Goal: Task Accomplishment & Management: Complete application form

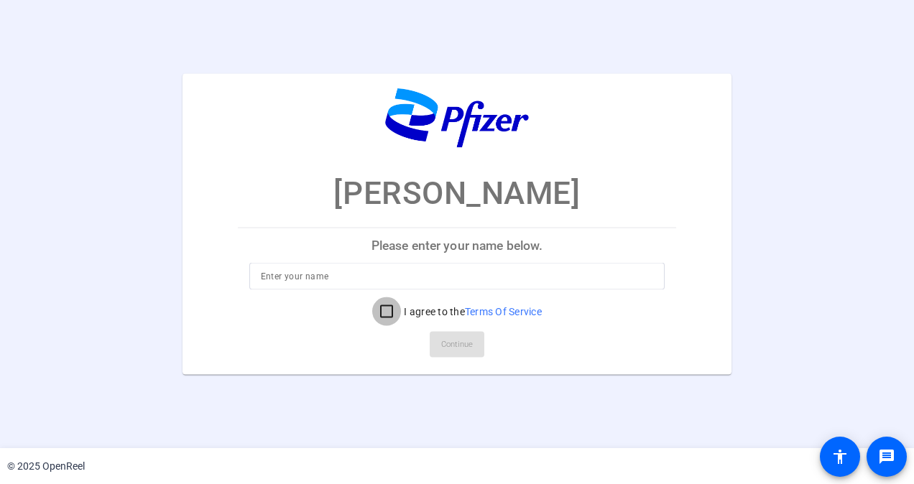
click at [387, 309] on input "I agree to the Terms Of Service" at bounding box center [386, 311] width 29 height 29
checkbox input "true"
click at [462, 346] on mat-card-actions "Continue" at bounding box center [457, 343] width 451 height 37
click at [272, 272] on input at bounding box center [457, 275] width 393 height 17
type input "Ron Kurtz"
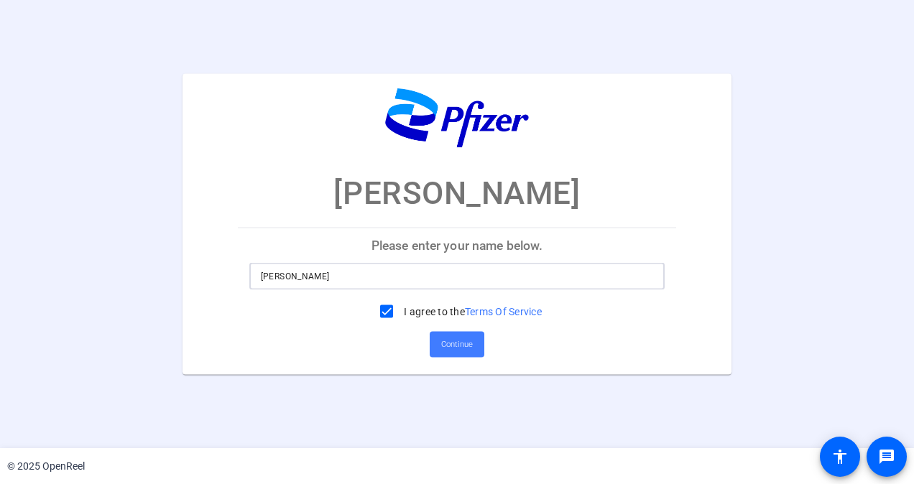
click at [470, 351] on span "Continue" at bounding box center [457, 344] width 32 height 22
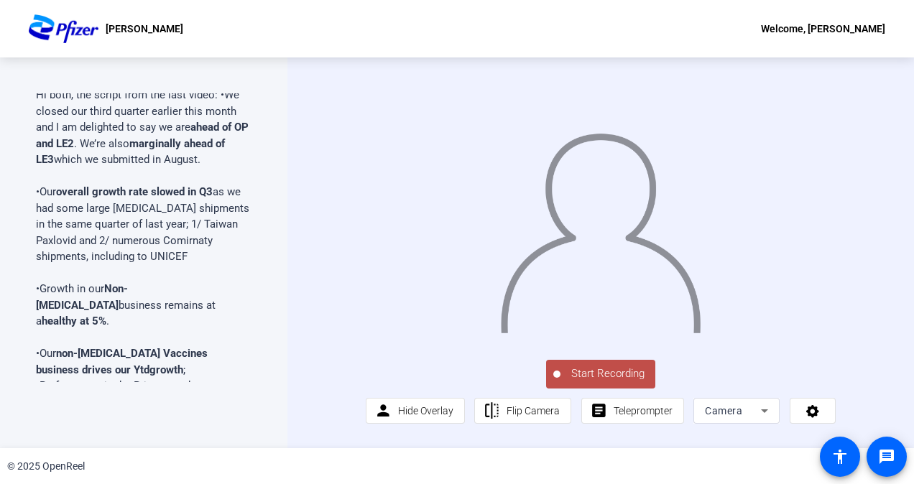
scroll to position [48, 0]
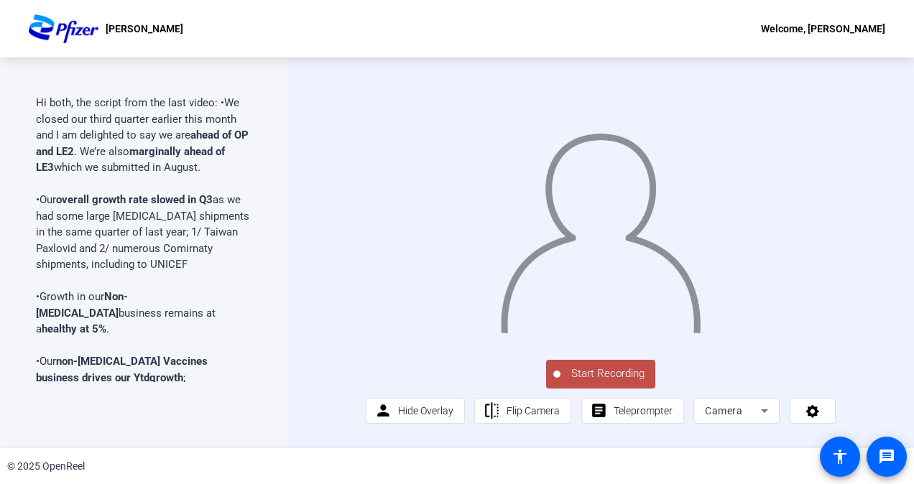
click at [252, 134] on div "Teleprompter Script Hi both, the script from the last video: •We closed our thi…" at bounding box center [143, 252] width 287 height 391
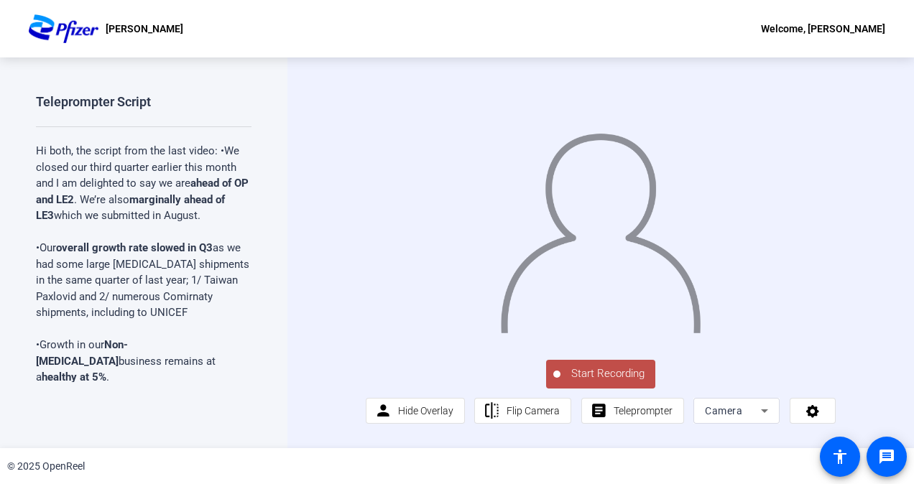
scroll to position [7, 0]
click at [609, 382] on span "Start Recording" at bounding box center [607, 374] width 95 height 17
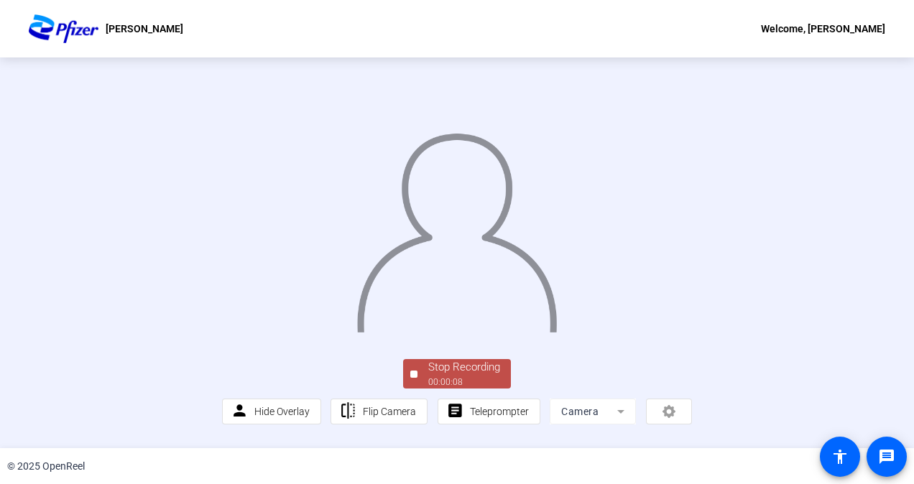
scroll to position [76, 0]
click at [496, 417] on span "Teleprompter" at bounding box center [499, 411] width 59 height 11
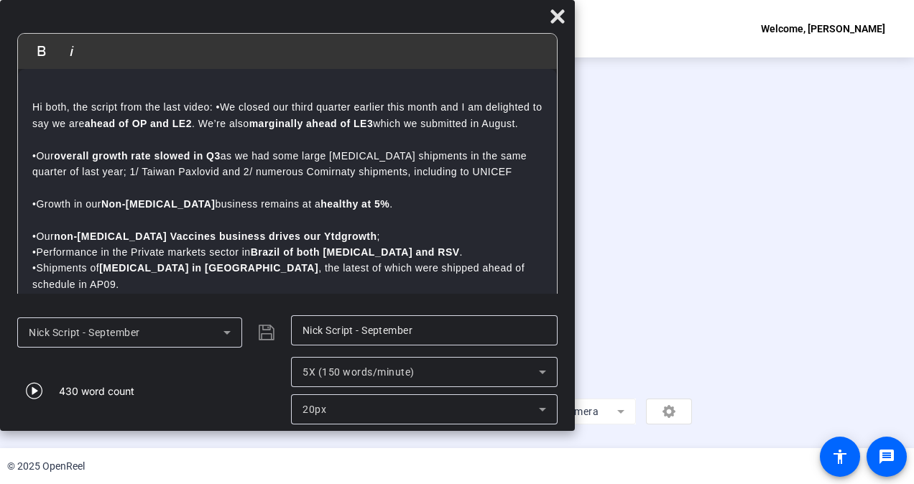
drag, startPoint x: 657, startPoint y: 21, endPoint x: 379, endPoint y: 5, distance: 279.2
click at [379, 5] on div "Bold Italic Hi both, the script from the last video: •We closed our third quart…" at bounding box center [287, 215] width 575 height 431
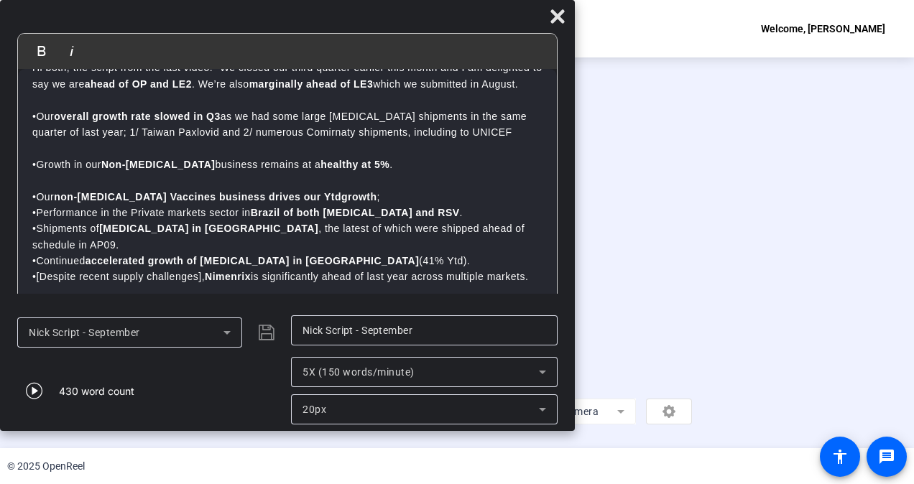
scroll to position [72, 0]
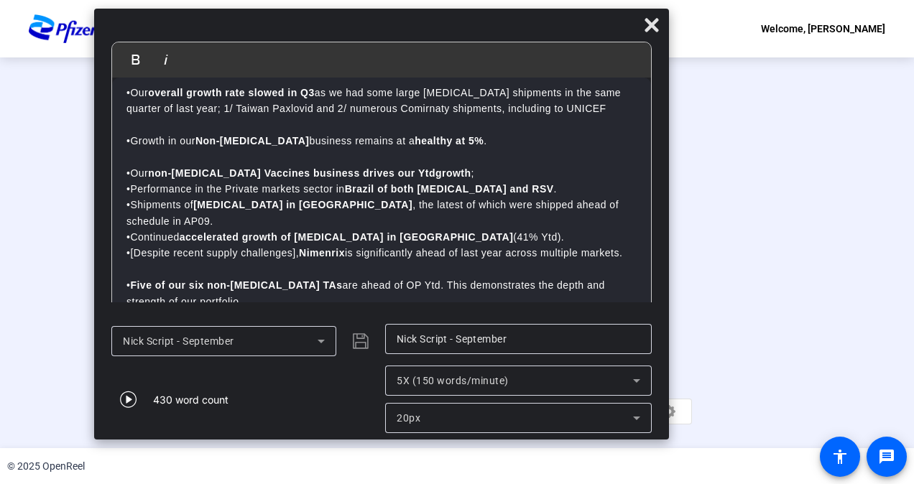
drag, startPoint x: 392, startPoint y: 21, endPoint x: 486, endPoint y: 29, distance: 94.5
click at [486, 29] on div at bounding box center [381, 28] width 575 height 25
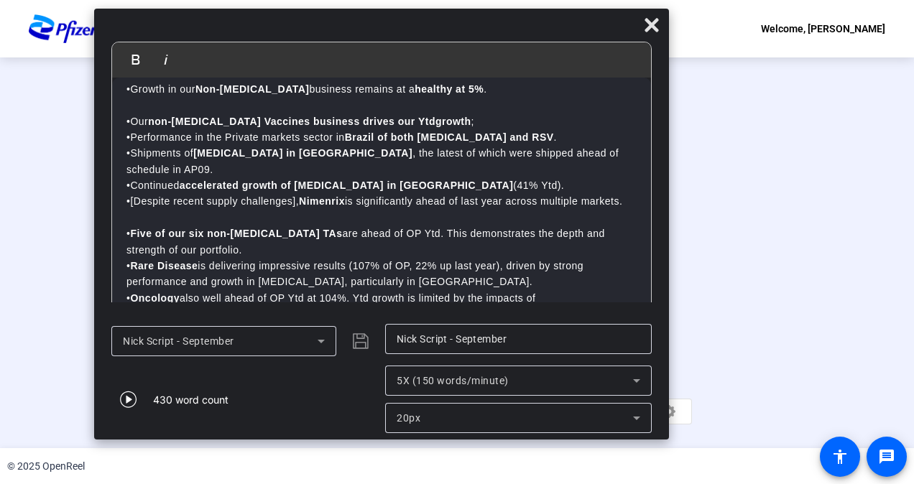
scroll to position [0, 0]
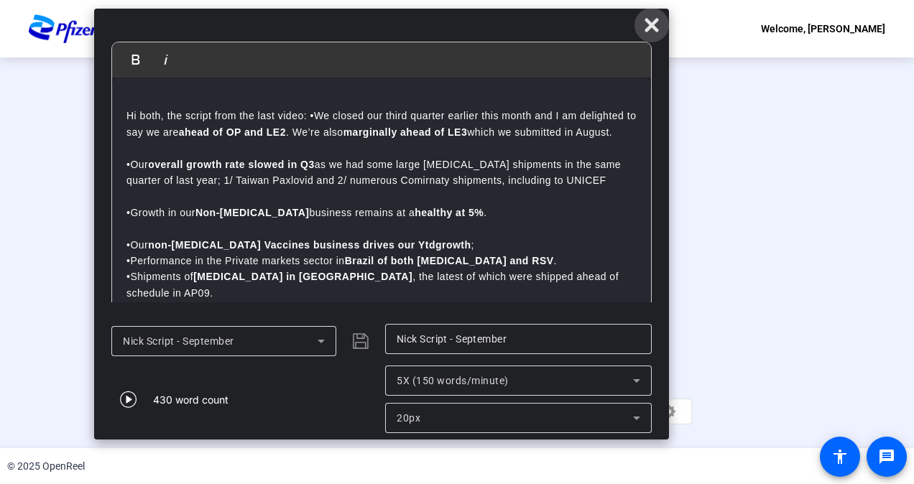
click at [652, 24] on icon at bounding box center [652, 25] width 14 height 14
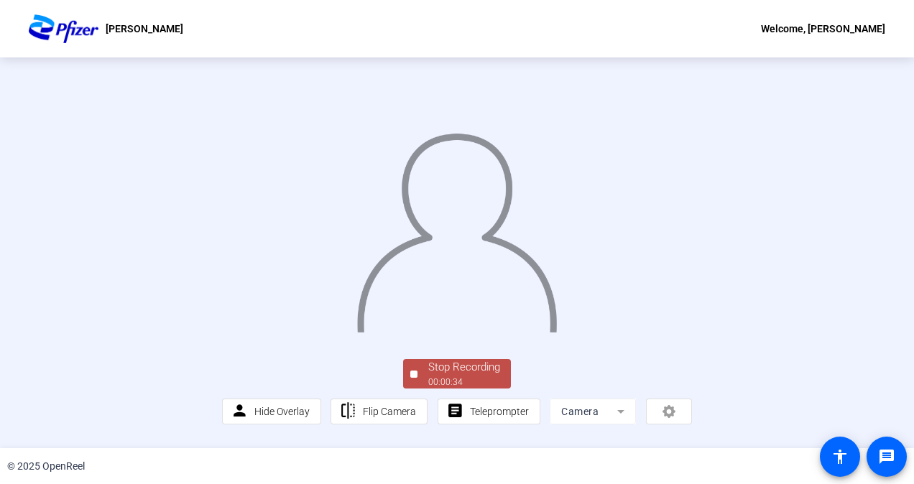
click at [457, 384] on div "00:00:34" at bounding box center [464, 382] width 72 height 13
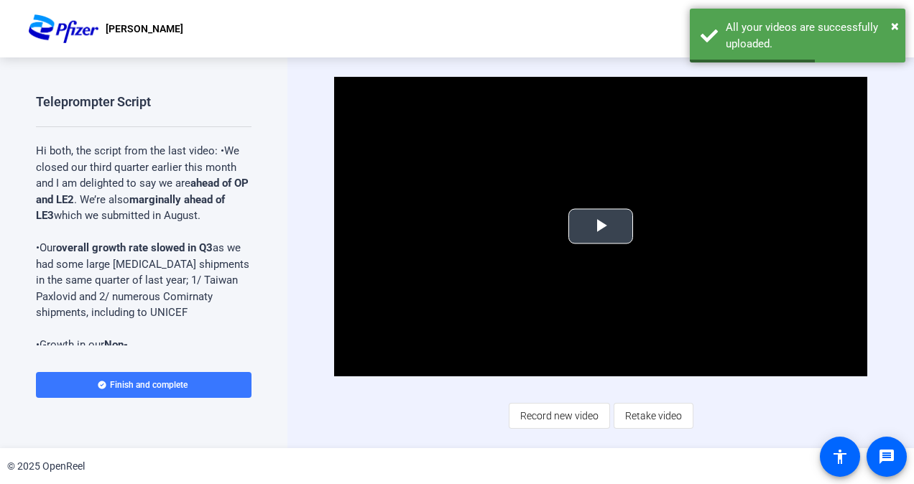
click at [601, 226] on span "Video Player" at bounding box center [601, 226] width 0 height 0
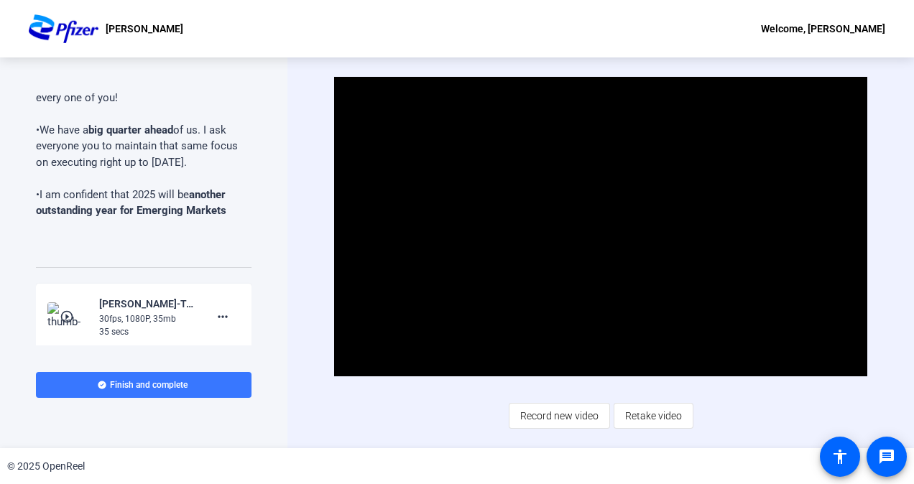
scroll to position [1170, 0]
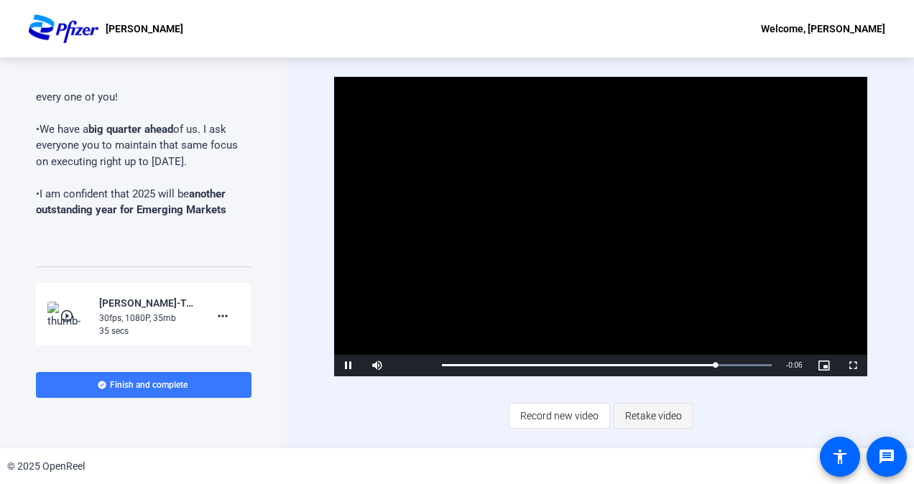
click at [647, 411] on span "Retake video" at bounding box center [653, 415] width 57 height 27
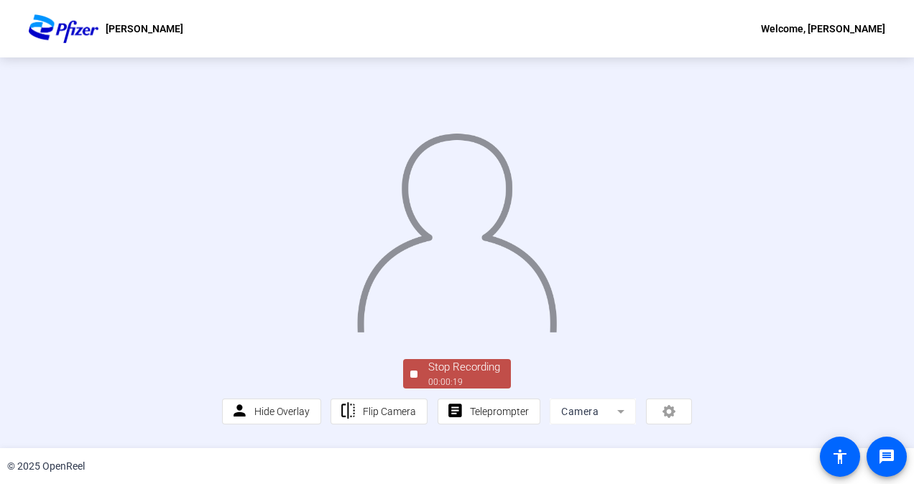
scroll to position [76, 0]
click at [476, 417] on span "Teleprompter" at bounding box center [499, 411] width 59 height 11
click at [422, 385] on span "Stop Recording 00:00:27" at bounding box center [463, 373] width 93 height 29
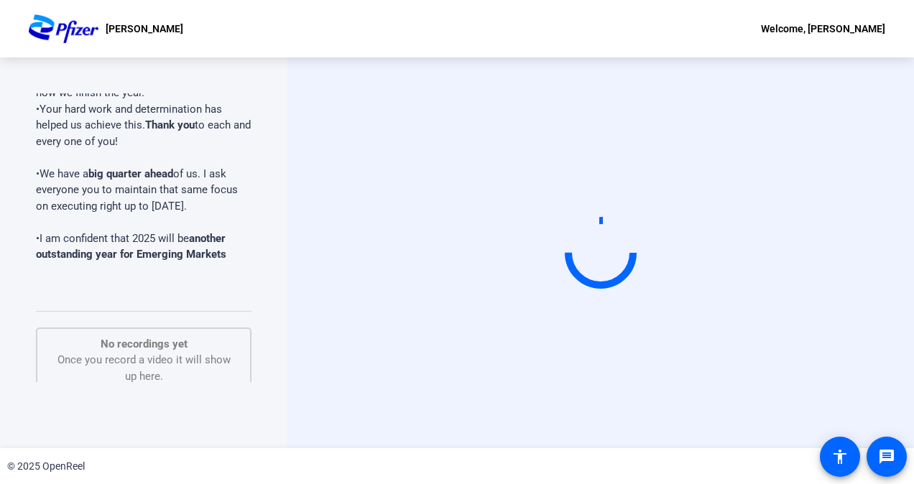
scroll to position [0, 0]
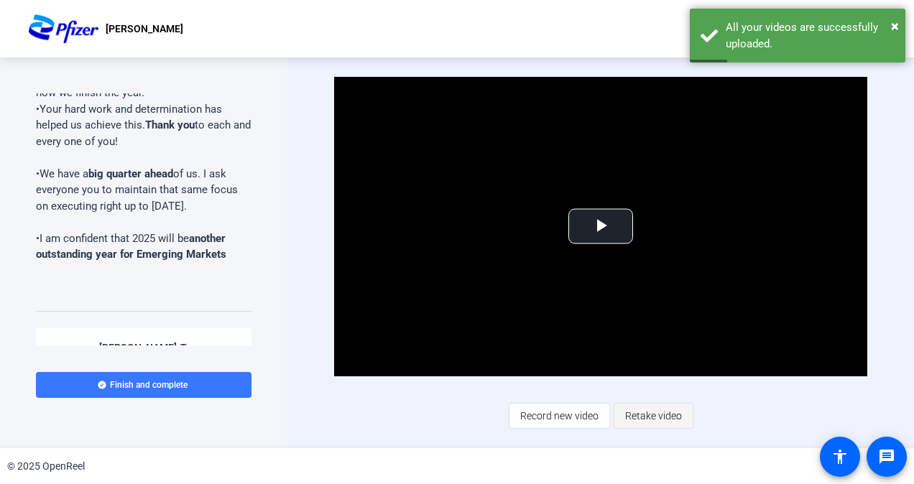
click at [648, 417] on span "Retake video" at bounding box center [653, 415] width 57 height 27
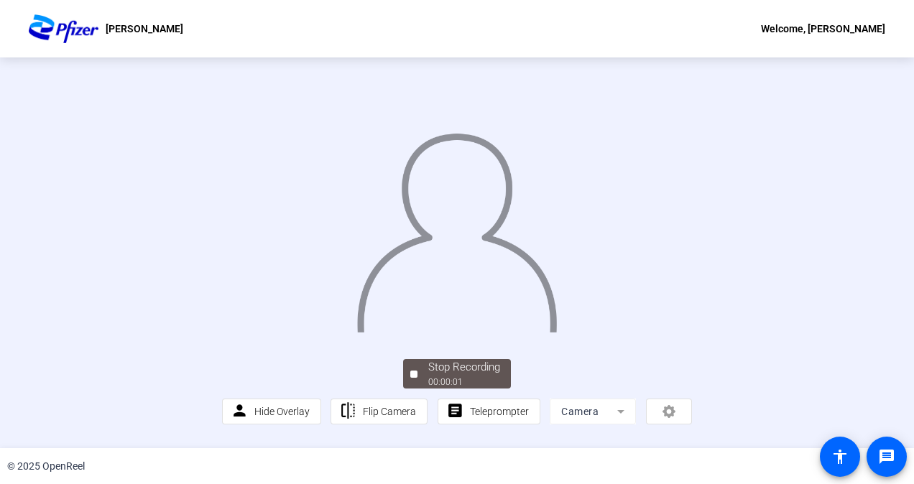
scroll to position [76, 0]
click at [471, 417] on span "Teleprompter" at bounding box center [499, 411] width 59 height 11
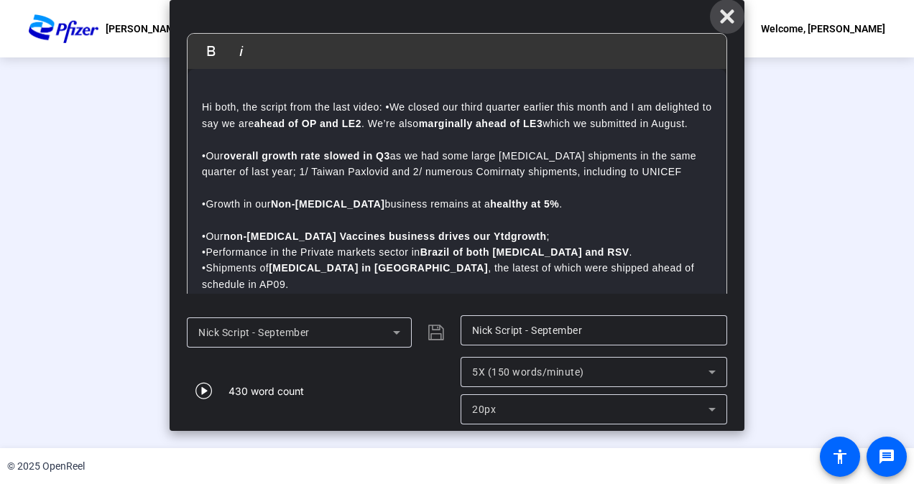
click at [722, 19] on icon at bounding box center [727, 16] width 14 height 14
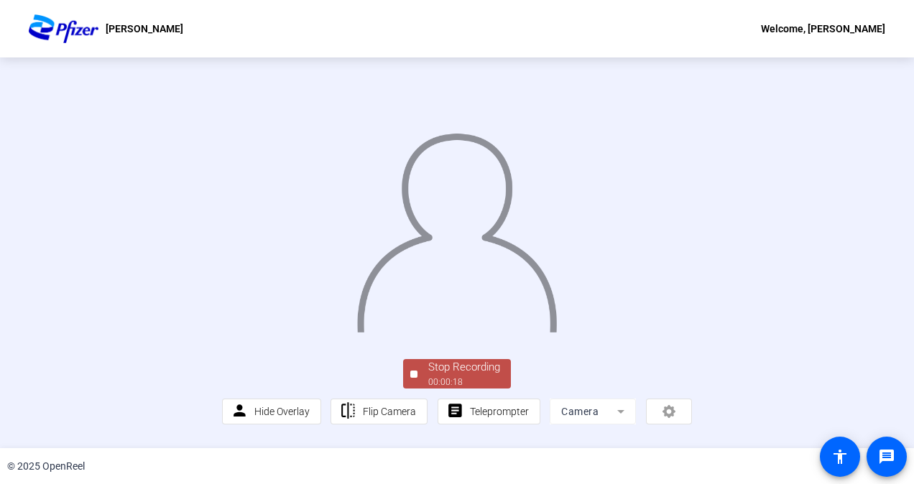
click at [454, 376] on div "Stop Recording" at bounding box center [464, 367] width 72 height 17
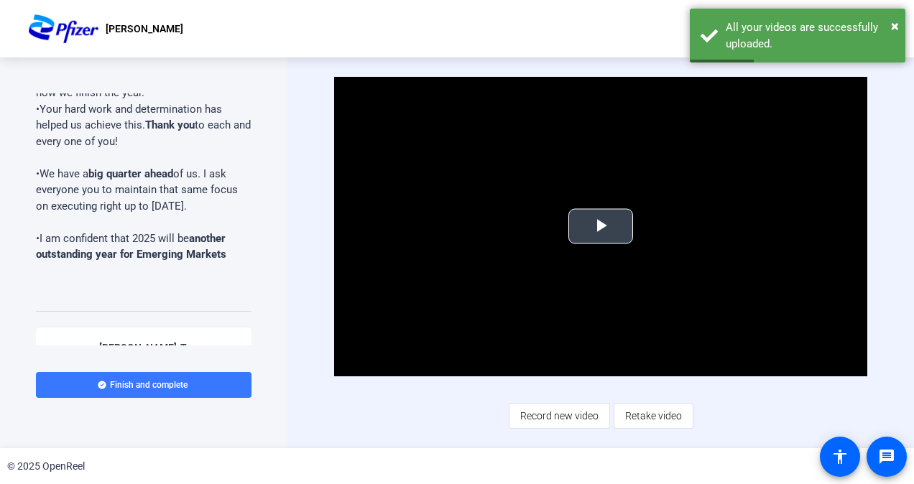
click at [601, 226] on span "Video Player" at bounding box center [601, 226] width 0 height 0
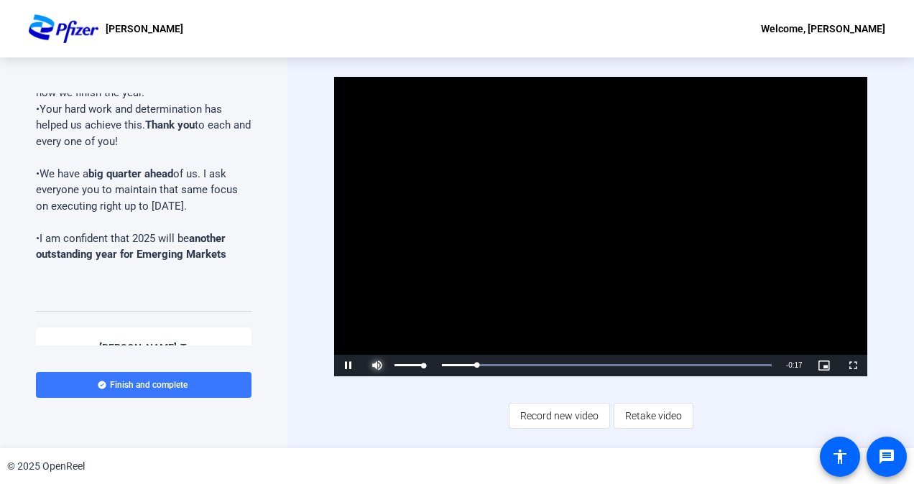
click at [382, 366] on span "Video Player" at bounding box center [377, 366] width 29 height 0
click at [383, 366] on span "Video Player" at bounding box center [377, 366] width 29 height 0
drag, startPoint x: 522, startPoint y: 365, endPoint x: 415, endPoint y: 366, distance: 107.1
click at [411, 368] on div "Play Mute 54% Current Time 0:00 / Duration 0:19 Loaded : 100.00% 0:00 0:00 Stre…" at bounding box center [600, 366] width 532 height 22
drag, startPoint x: 467, startPoint y: 366, endPoint x: 365, endPoint y: 361, distance: 102.2
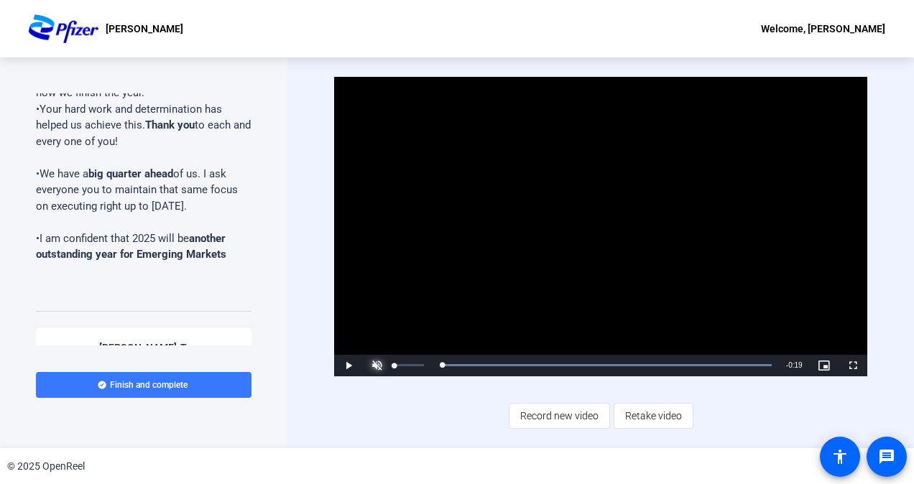
click at [386, 362] on div "Play Unmute 0% Current Time 0:00 / Duration 0:19 Loaded : 100.00% 0:00 0:00 Str…" at bounding box center [600, 366] width 532 height 22
click at [348, 366] on span "Video Player" at bounding box center [348, 366] width 29 height 0
click at [377, 366] on span "Video Player" at bounding box center [377, 366] width 29 height 0
click at [345, 366] on span "Video Player" at bounding box center [348, 366] width 29 height 0
click at [375, 366] on span "Video Player" at bounding box center [377, 366] width 29 height 0
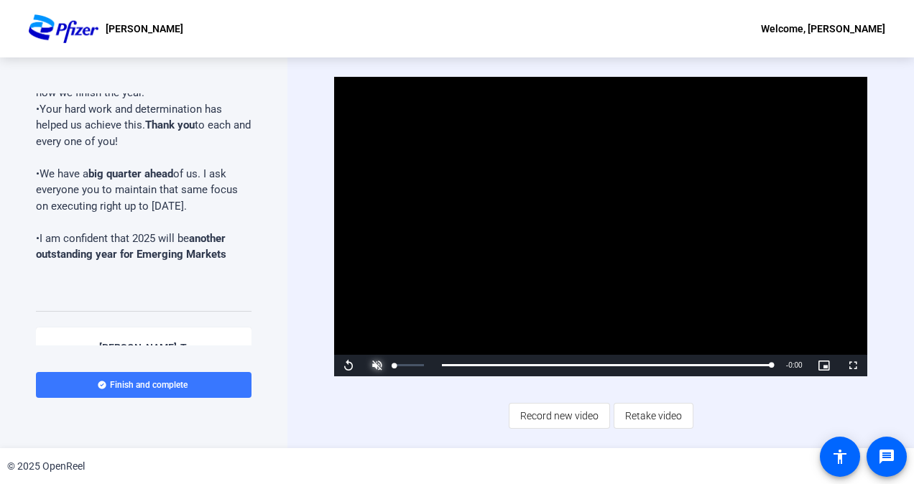
click at [375, 366] on span "Video Player" at bounding box center [377, 366] width 29 height 0
drag, startPoint x: 399, startPoint y: 366, endPoint x: 437, endPoint y: 365, distance: 37.4
click at [437, 365] on div "Replay Mute 100% Current Time 0:19 / Duration 0:19 Loaded : 100.00% 0:00 0:19 S…" at bounding box center [600, 366] width 532 height 22
click at [138, 385] on span "Finish and complete" at bounding box center [149, 384] width 78 height 11
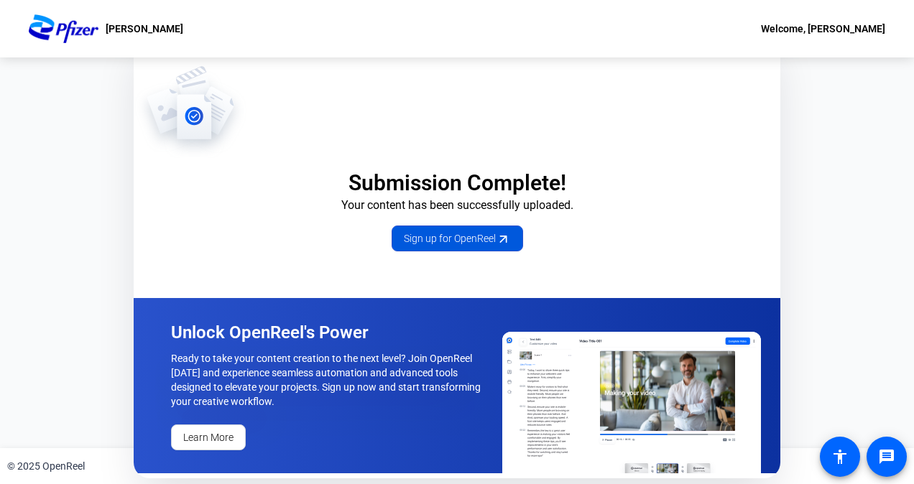
click at [473, 239] on span "Sign up for OpenReel" at bounding box center [457, 238] width 107 height 15
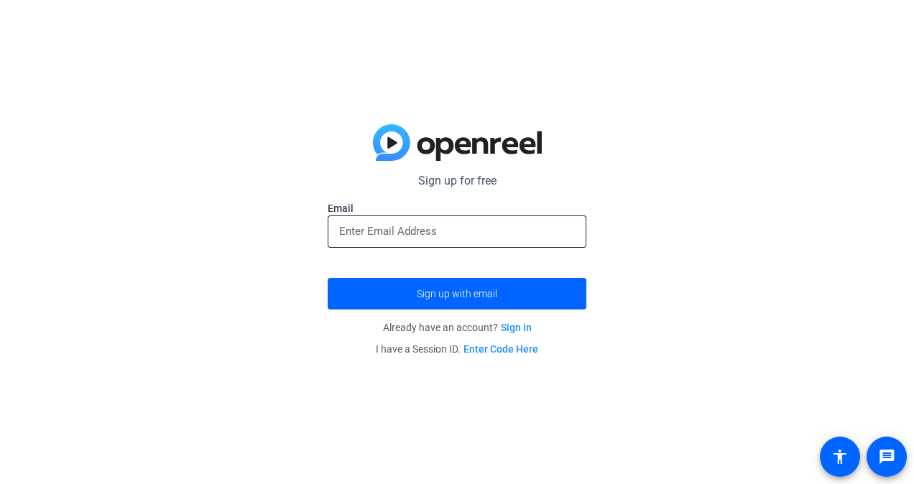
click at [348, 221] on div at bounding box center [457, 232] width 236 height 32
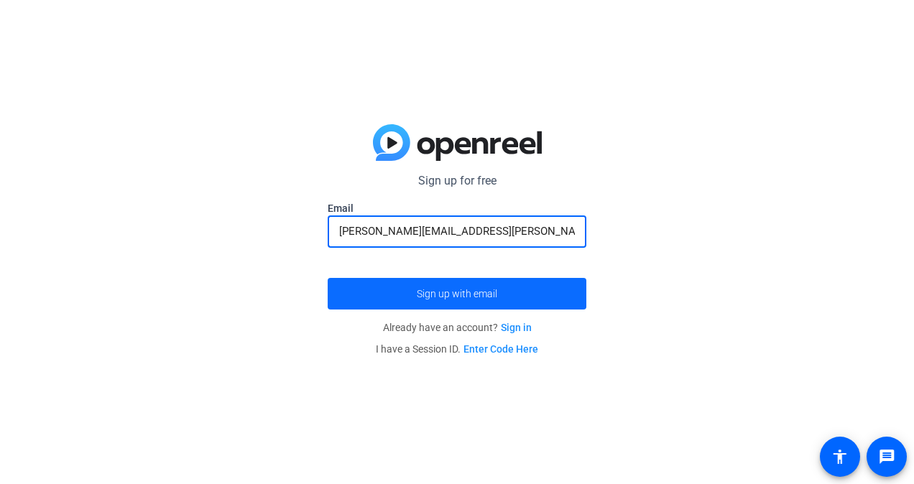
type input "ronald.kurtz@pfizer.com"
click at [433, 294] on span "Sign up with email" at bounding box center [457, 294] width 80 height 0
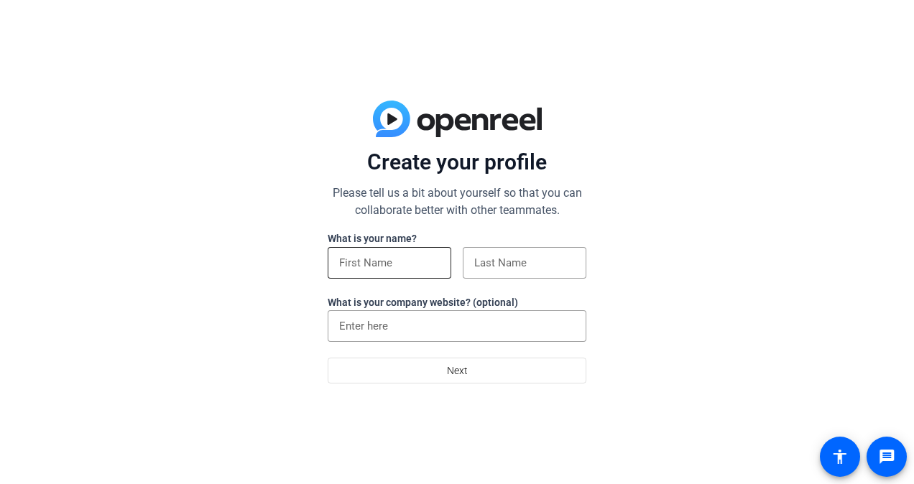
click at [338, 249] on div at bounding box center [390, 263] width 124 height 32
type input "[PERSON_NAME]"
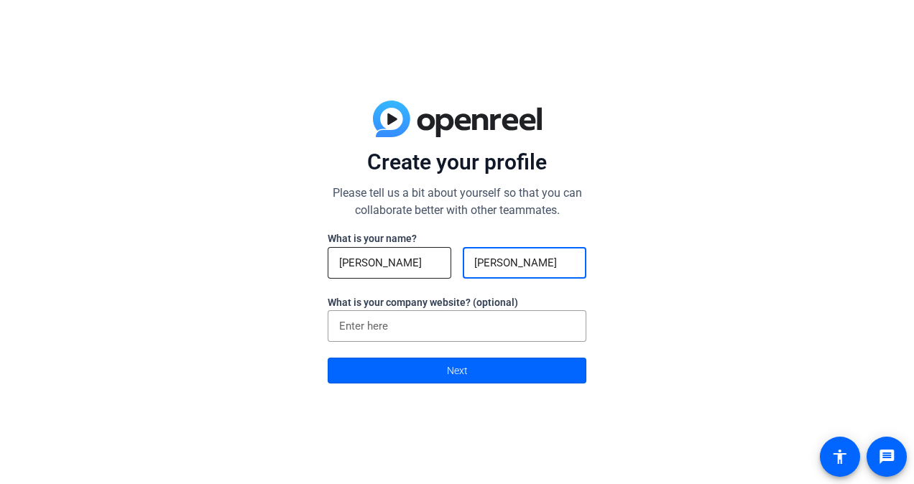
type input "[PERSON_NAME]"
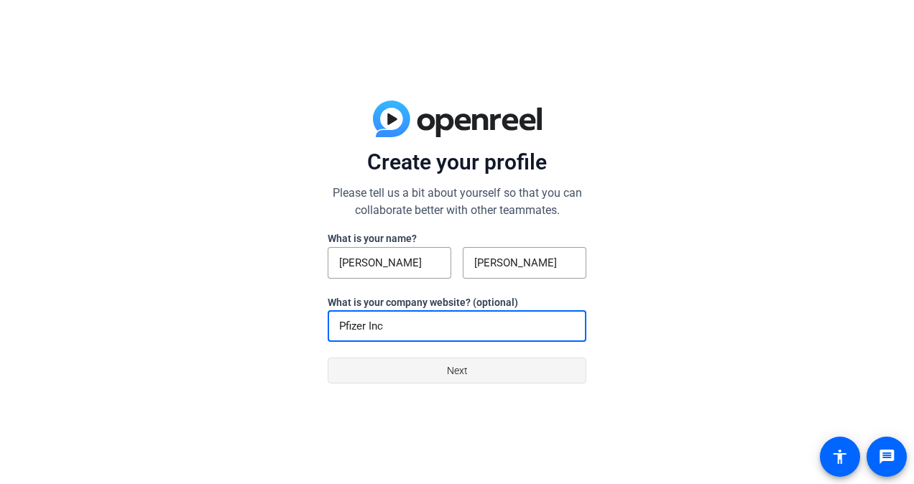
type input "Pfizer Inc"
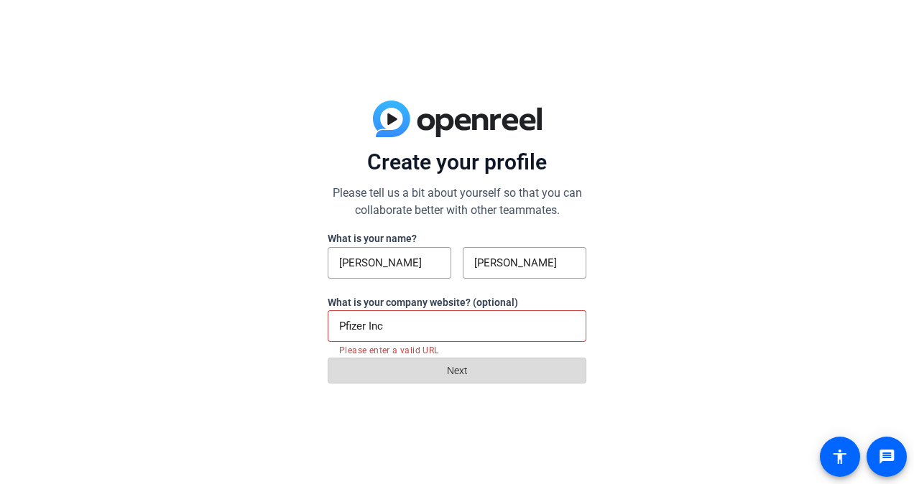
click at [454, 369] on span "Next" at bounding box center [457, 370] width 21 height 27
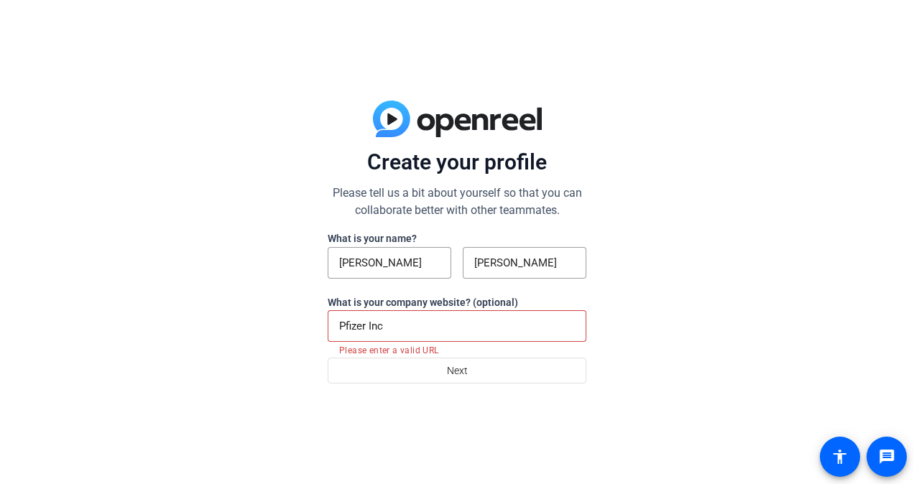
click at [458, 335] on input "Pfizer Inc" at bounding box center [457, 326] width 236 height 17
drag, startPoint x: 456, startPoint y: 331, endPoint x: 273, endPoint y: 331, distance: 182.5
click at [273, 331] on div "Create your profile Please tell us a bit about yourself so that you can collabo…" at bounding box center [457, 242] width 914 height 484
click at [378, 317] on div at bounding box center [457, 326] width 236 height 32
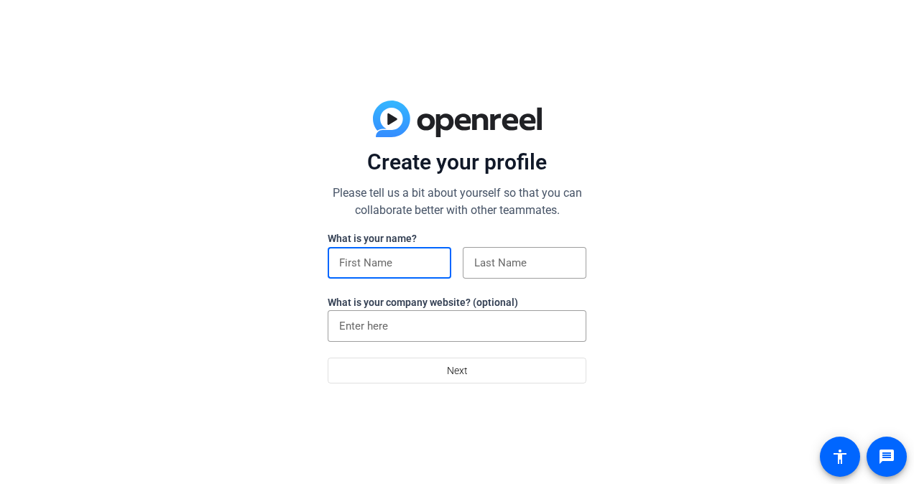
click at [356, 259] on input at bounding box center [389, 262] width 101 height 17
type input "[PERSON_NAME]"
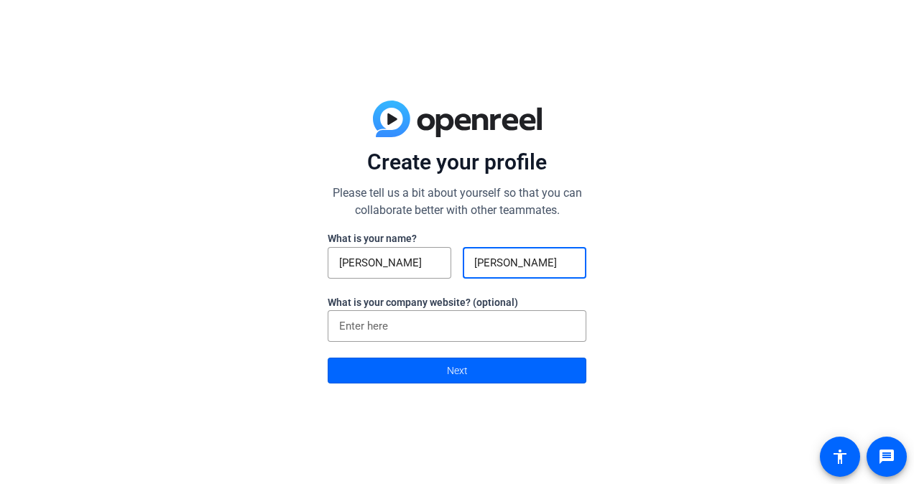
type input "[PERSON_NAME]"
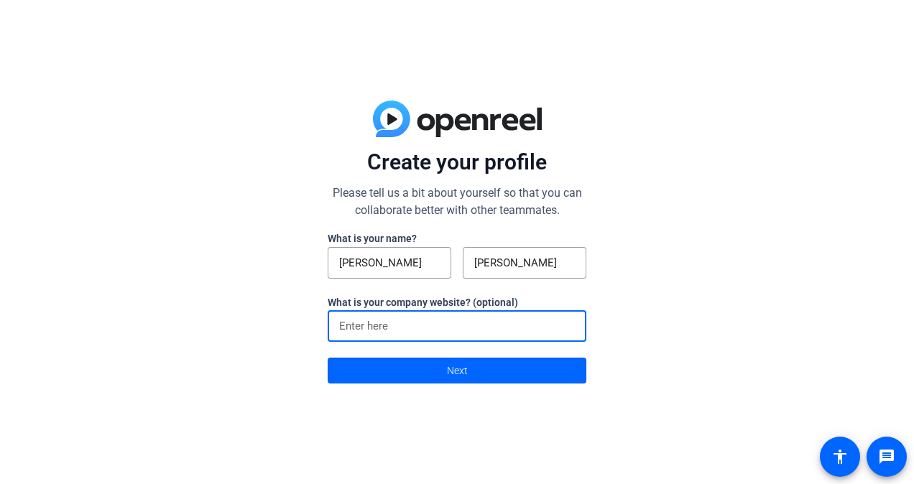
paste input "[URL][DOMAIN_NAME]"
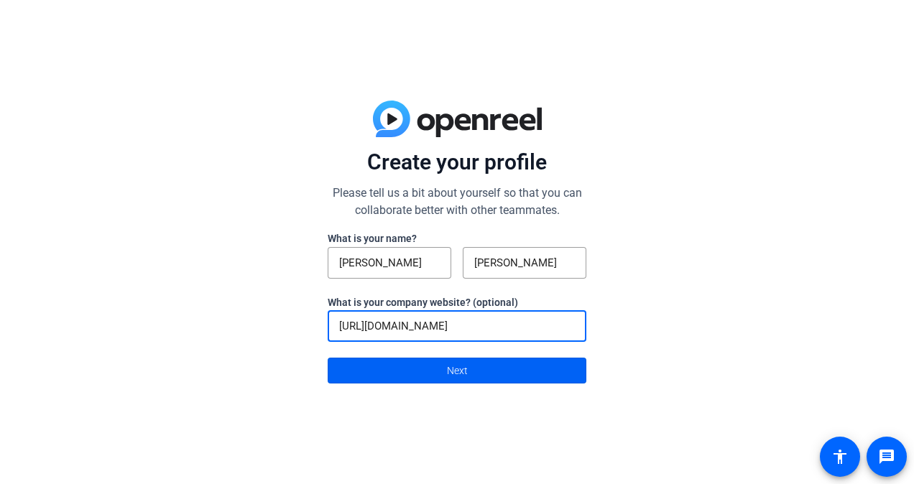
type input "[URL][DOMAIN_NAME]"
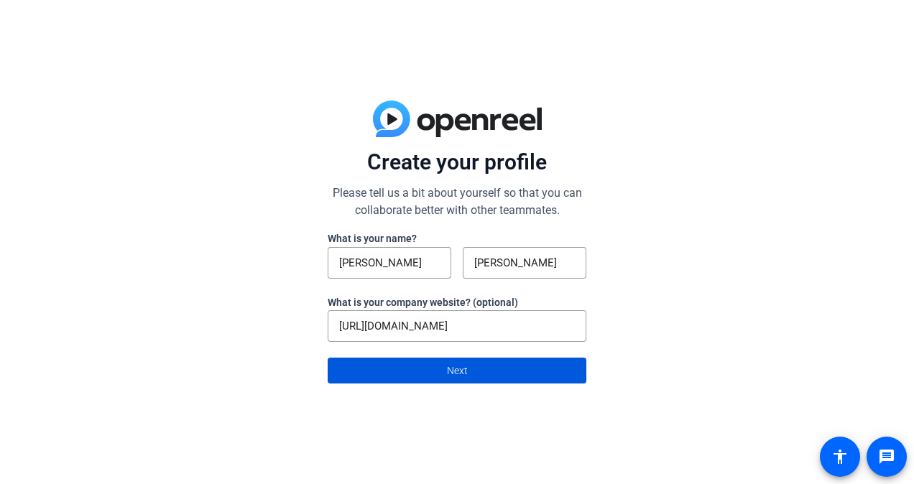
click at [447, 371] on span "Next" at bounding box center [457, 370] width 21 height 27
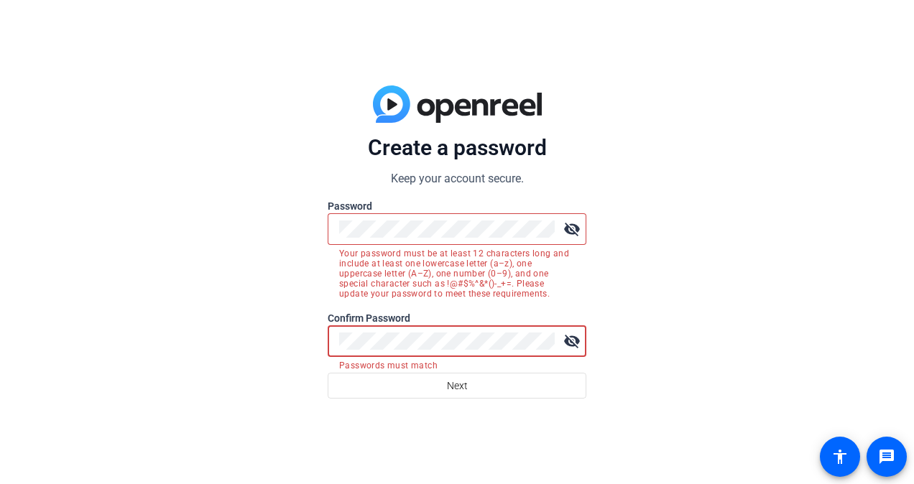
click at [571, 338] on mat-icon "visibility_off" at bounding box center [572, 341] width 29 height 29
click at [565, 232] on mat-icon "visibility_off" at bounding box center [572, 229] width 29 height 29
click at [684, 355] on div "Create a password Keep your account secure. Password visibility Your password m…" at bounding box center [457, 242] width 914 height 484
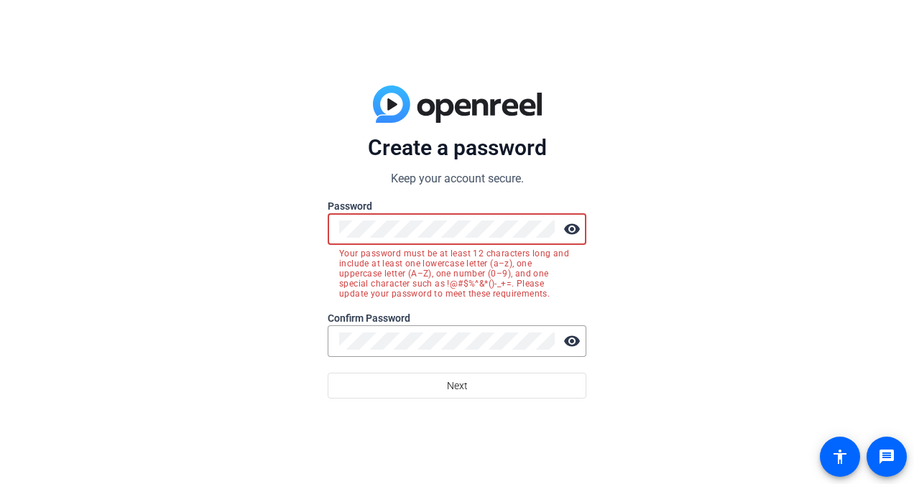
click at [708, 361] on div "Create a password Keep your account secure. Password visibility Your password m…" at bounding box center [457, 242] width 914 height 484
click at [714, 323] on div "Create a password Keep your account secure. Password visibility Your password m…" at bounding box center [457, 242] width 914 height 484
click at [572, 233] on mat-icon "visibility" at bounding box center [572, 229] width 29 height 29
click at [572, 233] on mat-icon "visibility_off" at bounding box center [572, 229] width 29 height 29
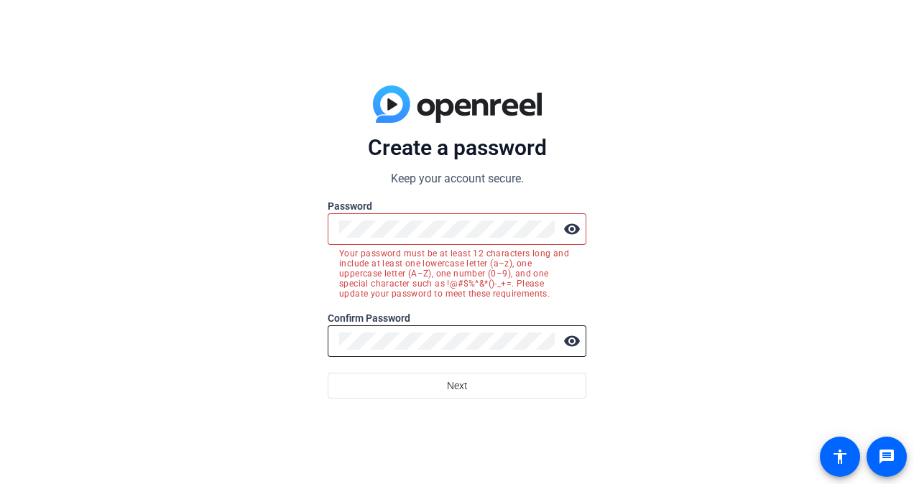
click at [572, 341] on mat-icon "visibility" at bounding box center [572, 341] width 29 height 29
click at [572, 335] on mat-icon "visibility_off" at bounding box center [572, 341] width 29 height 29
click at [611, 292] on div "Create a password Keep your account secure. Password visibility Your password m…" at bounding box center [457, 242] width 914 height 484
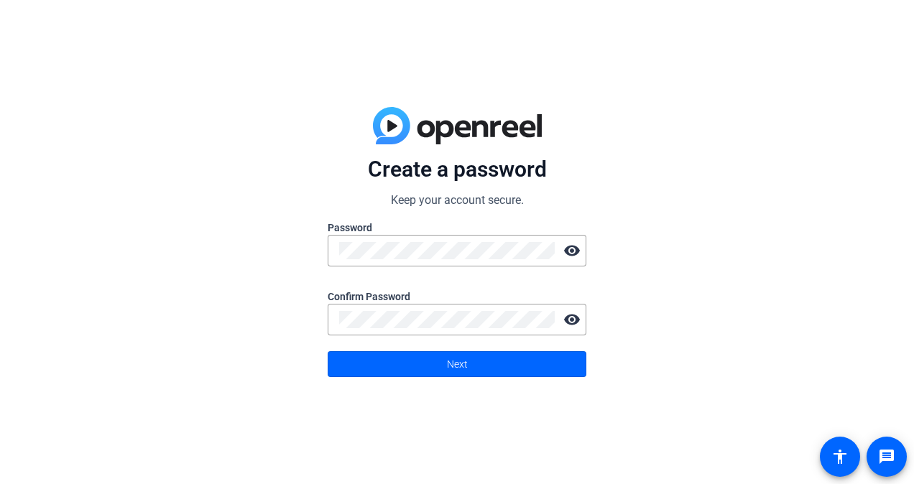
click at [690, 343] on div "Create a password Keep your account secure. Password visibility Confirm Passwor…" at bounding box center [457, 242] width 914 height 484
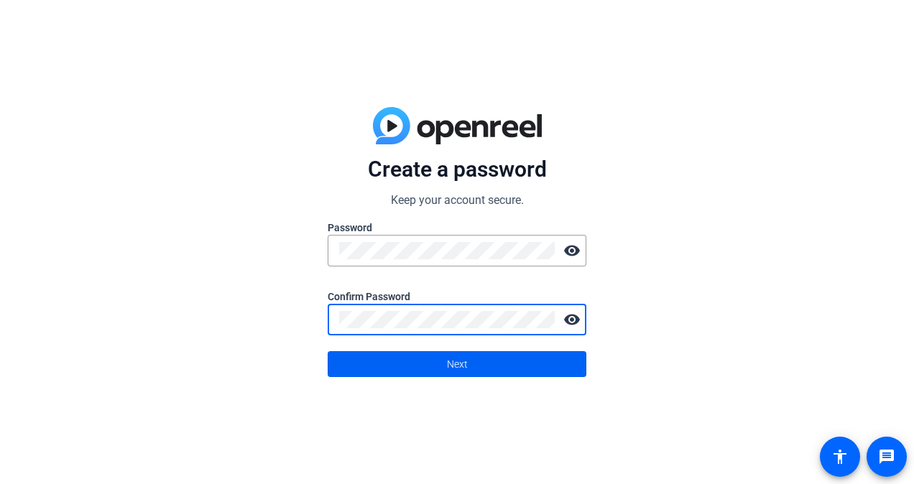
click at [450, 366] on span "Next" at bounding box center [457, 364] width 21 height 27
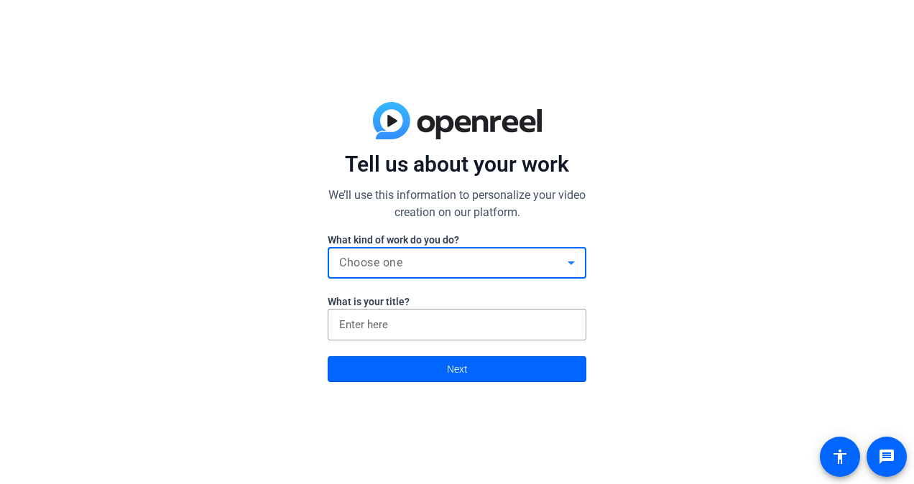
click at [569, 259] on icon at bounding box center [571, 262] width 17 height 17
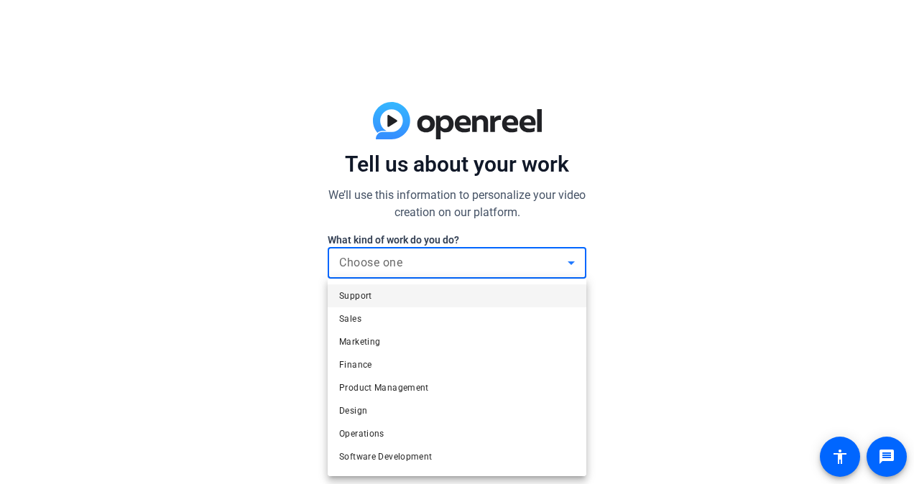
click at [354, 292] on span "Support" at bounding box center [355, 295] width 33 height 17
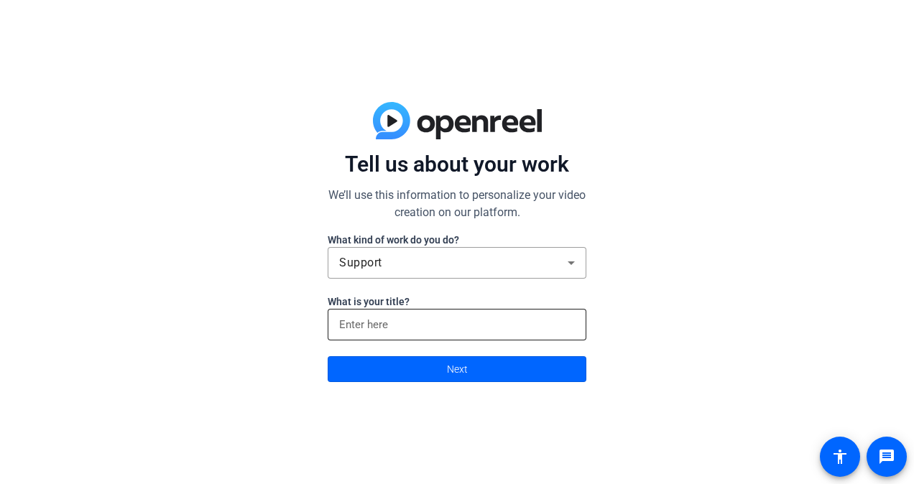
click at [526, 315] on div at bounding box center [457, 325] width 236 height 32
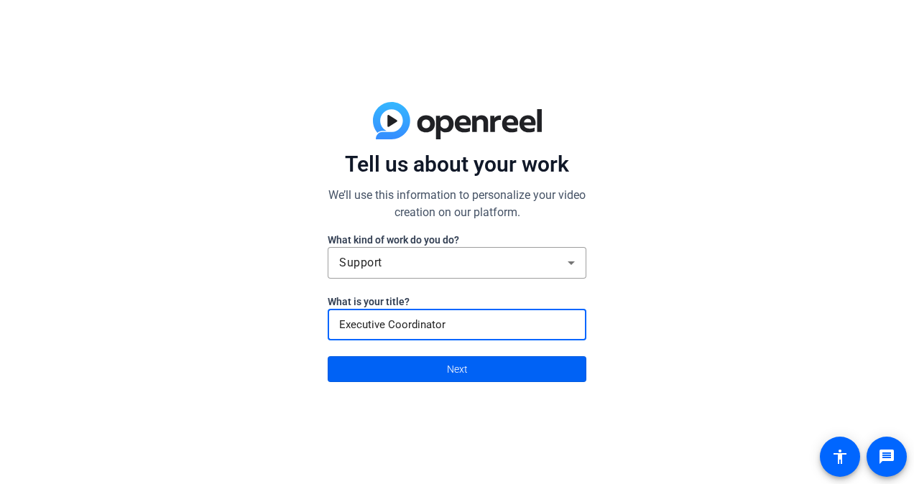
type input "Executive Coordinator"
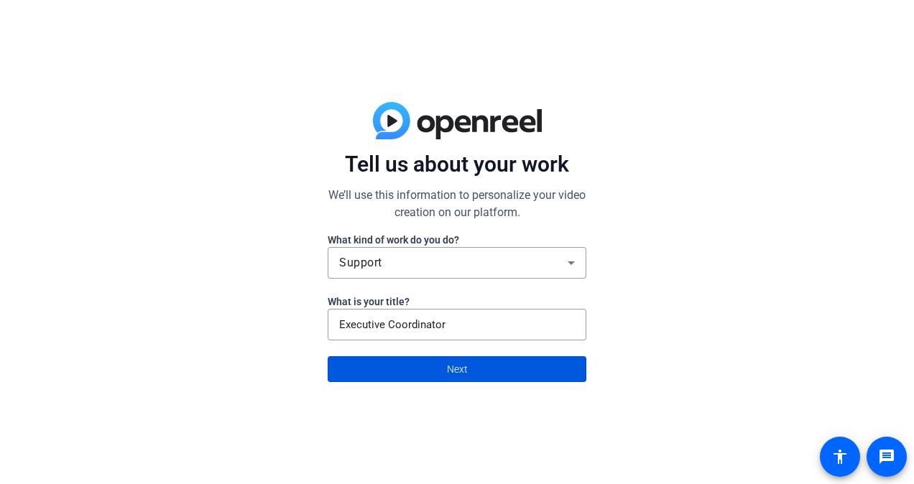
click at [470, 369] on span at bounding box center [456, 369] width 257 height 34
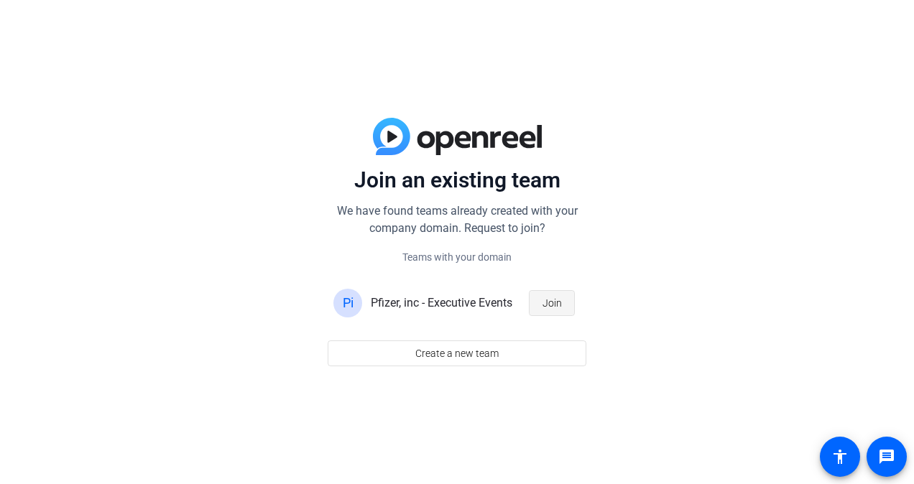
click at [552, 302] on span "Join" at bounding box center [551, 303] width 19 height 27
